Goal: Task Accomplishment & Management: Use online tool/utility

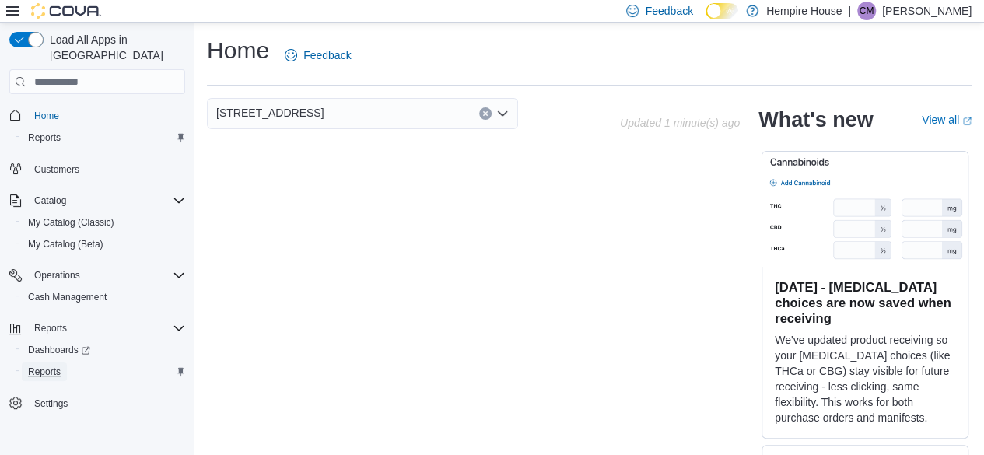
click at [58, 366] on span "Reports" at bounding box center [44, 372] width 33 height 12
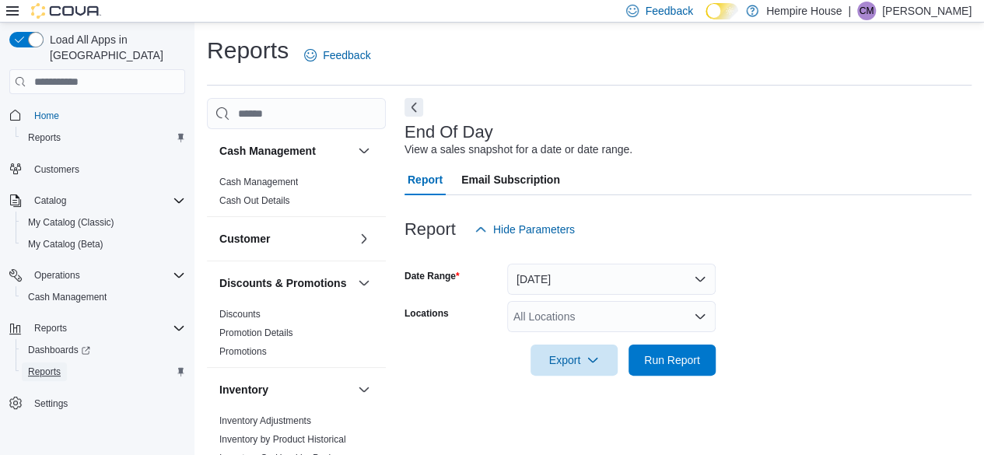
scroll to position [28, 0]
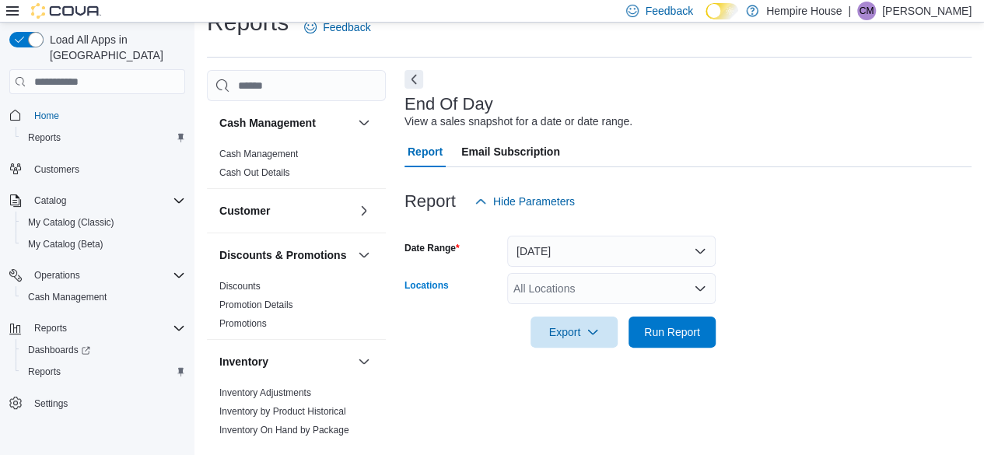
click at [696, 293] on icon "Open list of options" at bounding box center [700, 288] width 12 height 12
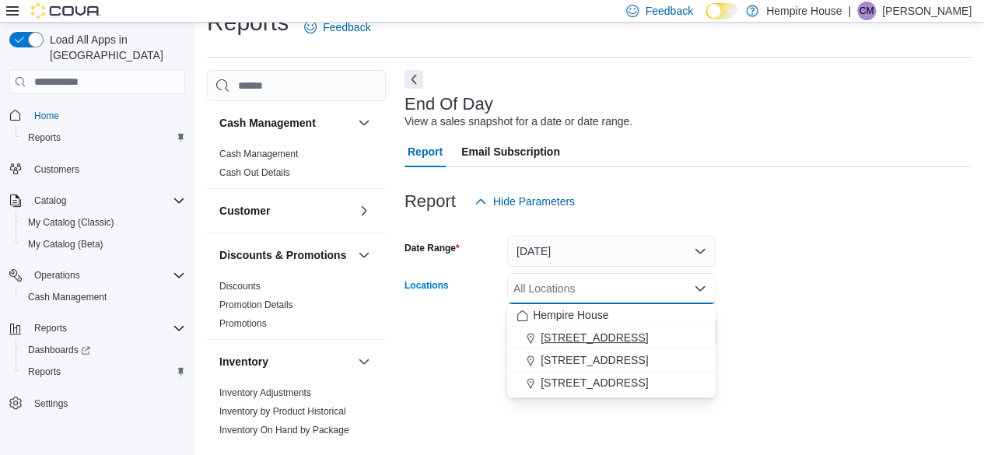
click at [587, 343] on span "[STREET_ADDRESS]" at bounding box center [594, 338] width 107 height 16
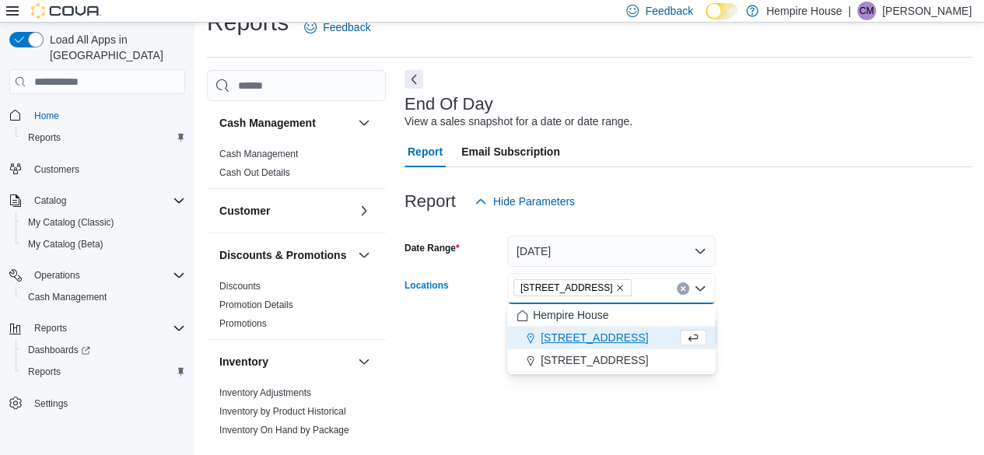
click at [587, 343] on span "[STREET_ADDRESS]" at bounding box center [594, 338] width 107 height 16
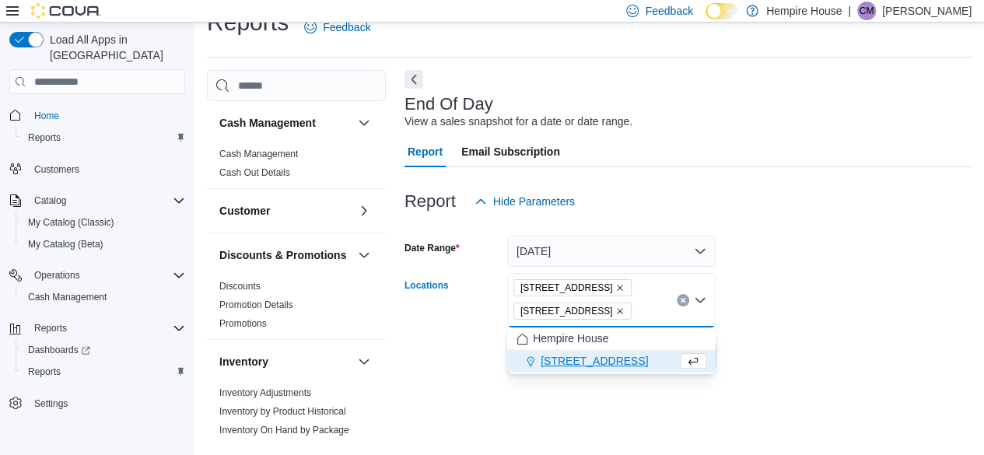
click at [616, 310] on icon "Remove 27 Main St South from selection in this group" at bounding box center [620, 311] width 9 height 9
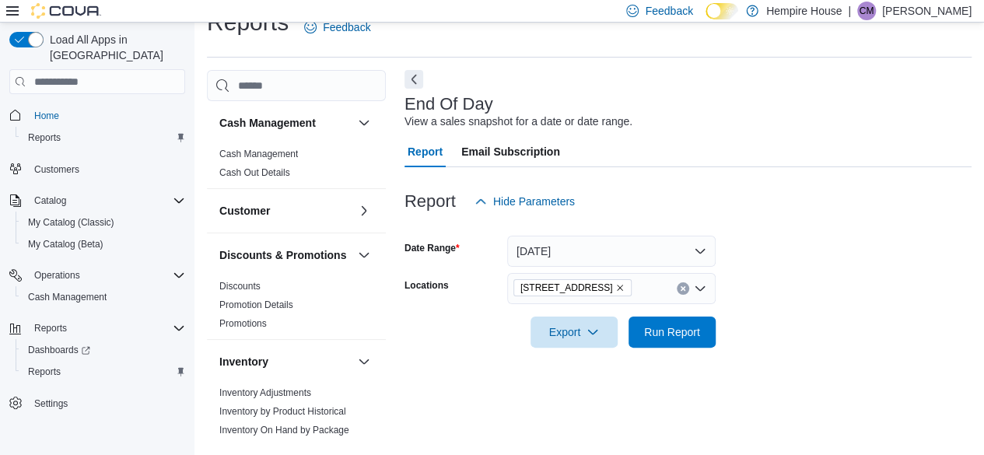
click at [787, 303] on form "Date Range [DATE] Locations [STREET_ADDRESS] Export Run Report" at bounding box center [688, 282] width 567 height 131
click at [679, 323] on span "Run Report" at bounding box center [672, 331] width 68 height 31
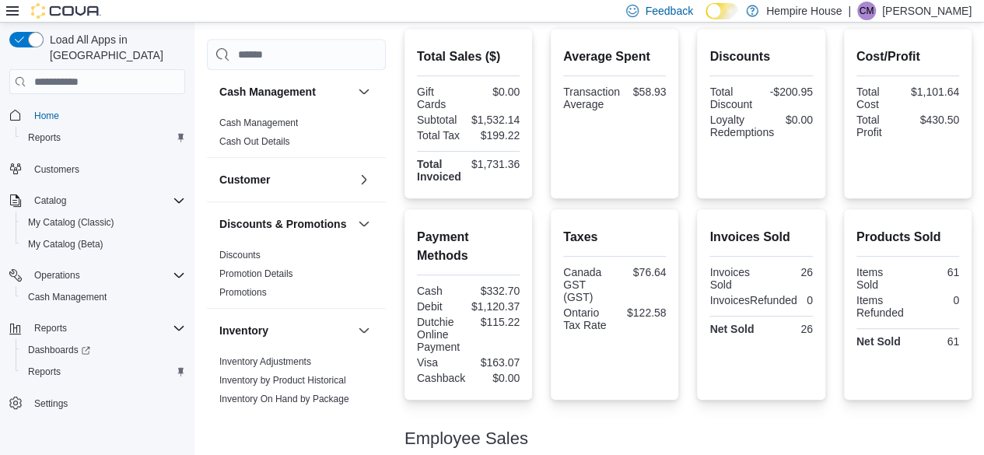
scroll to position [496, 0]
